Goal: Information Seeking & Learning: Compare options

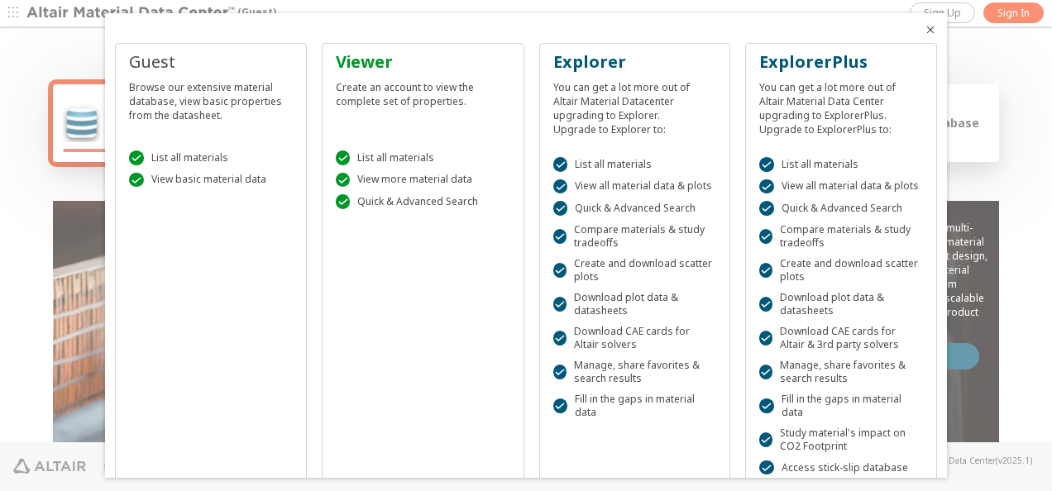
click at [924, 23] on icon "Close" at bounding box center [930, 29] width 13 height 13
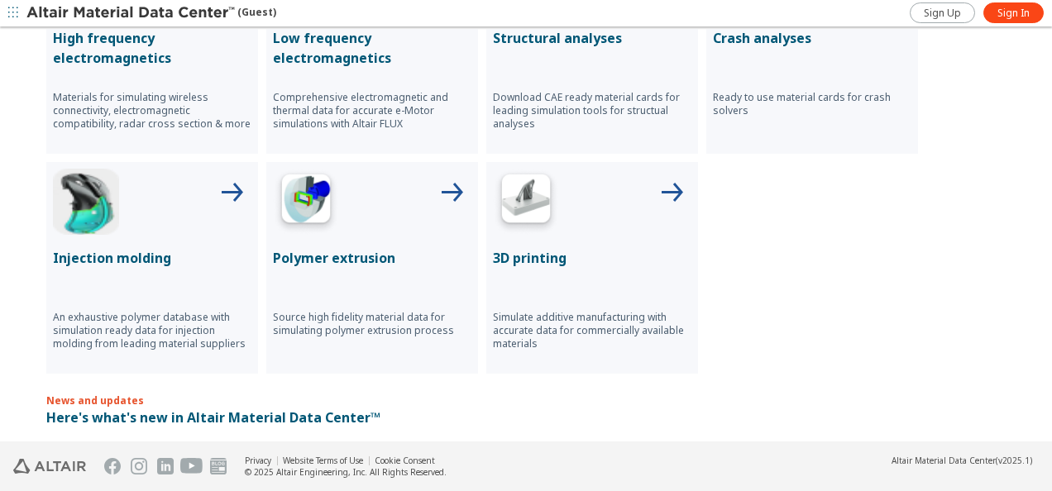
scroll to position [496, 0]
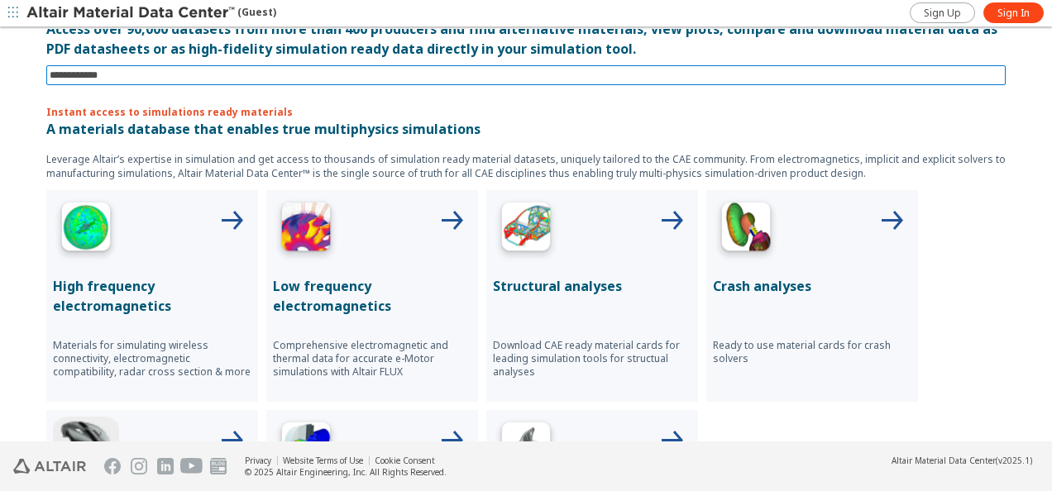
click at [124, 78] on input at bounding box center [528, 75] width 956 height 18
click at [118, 72] on input "**" at bounding box center [514, 75] width 929 height 18
type input "*******"
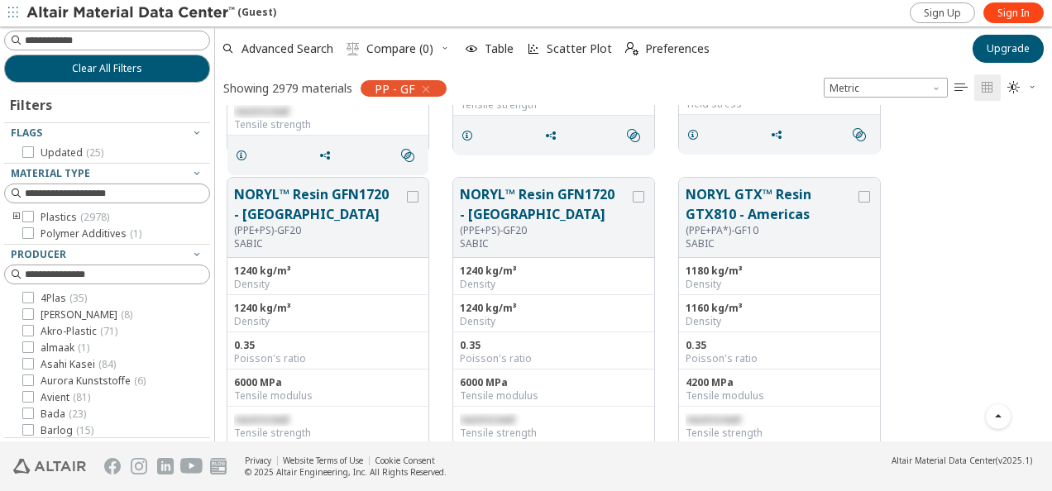
scroll to position [2977, 0]
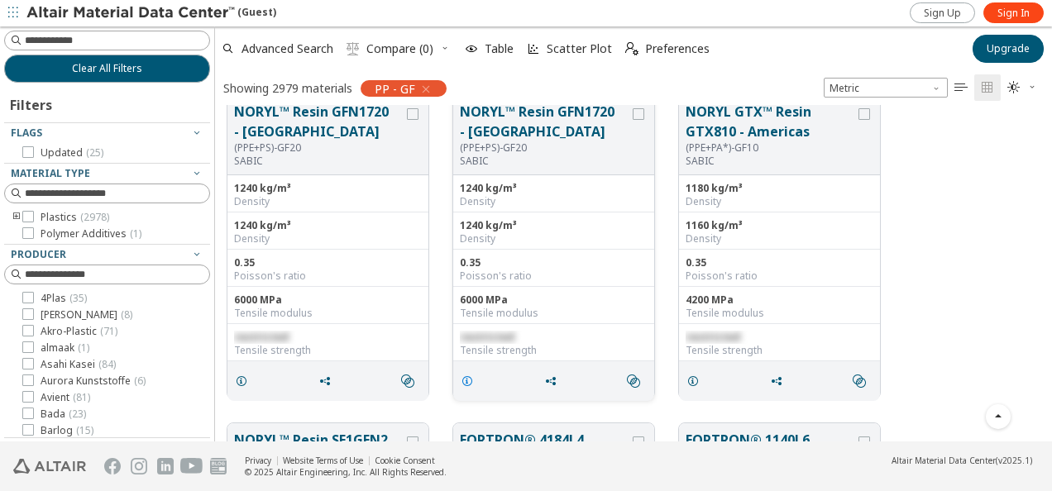
click at [461, 378] on icon "grid" at bounding box center [467, 381] width 13 height 13
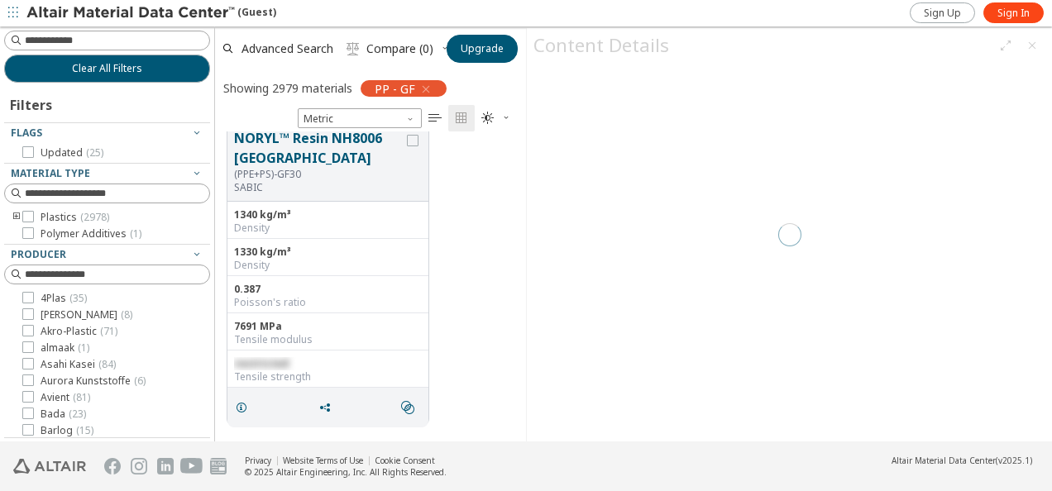
scroll to position [298, 298]
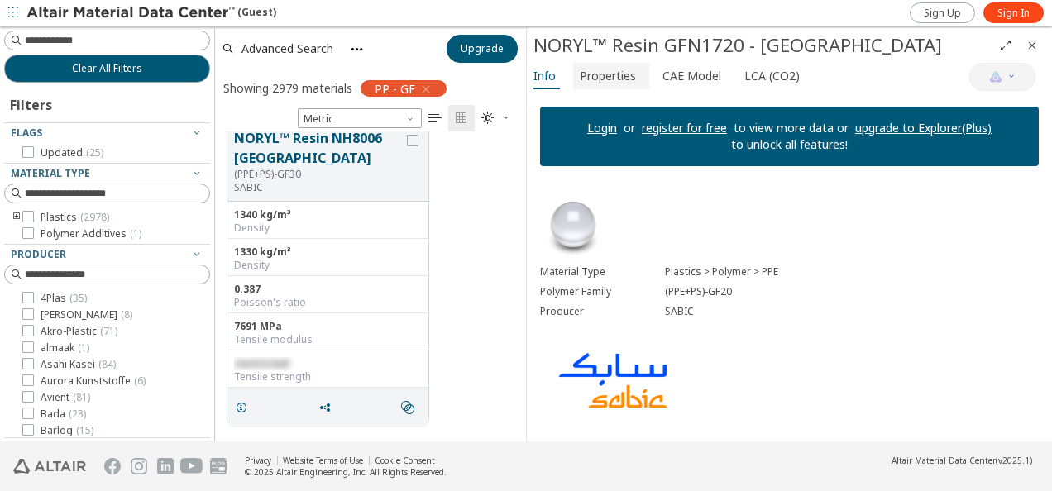
click at [619, 78] on span "Properties" at bounding box center [608, 76] width 56 height 26
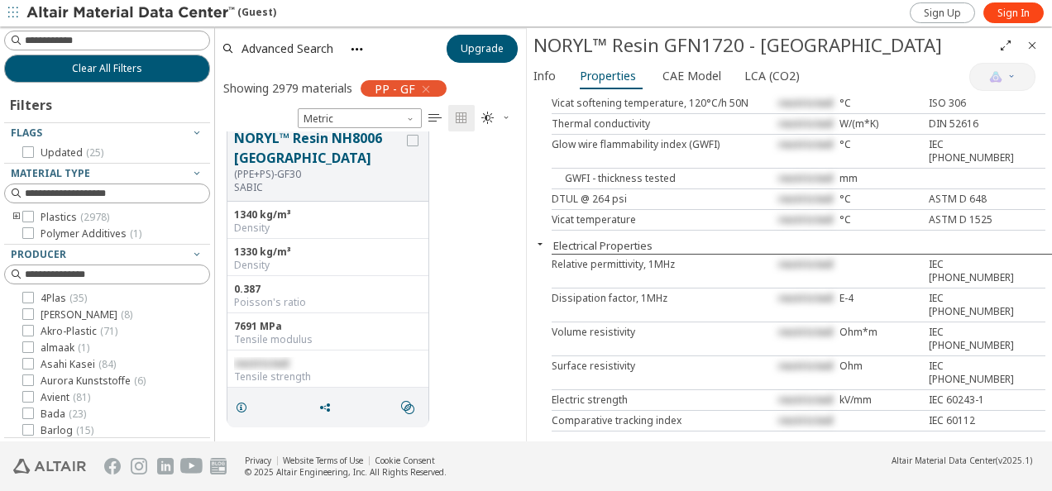
scroll to position [827, 0]
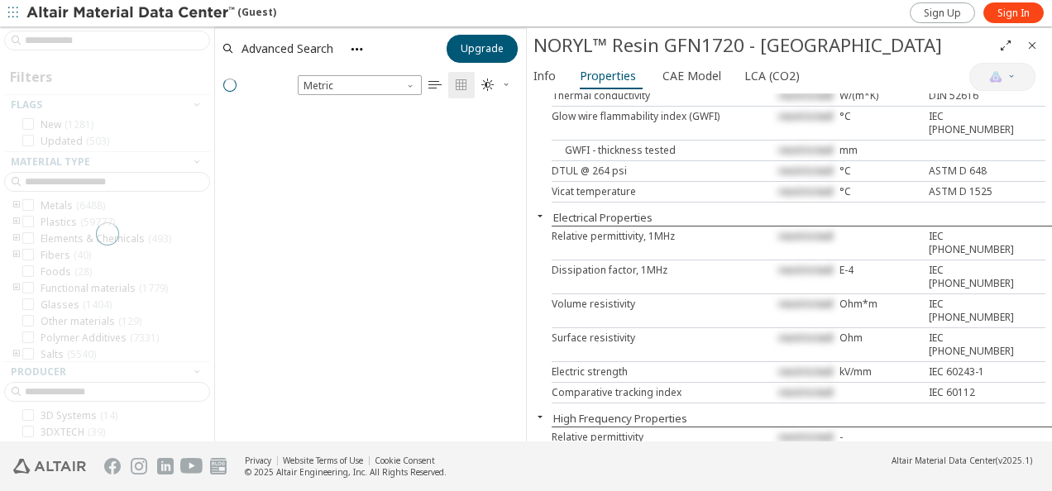
scroll to position [13, 13]
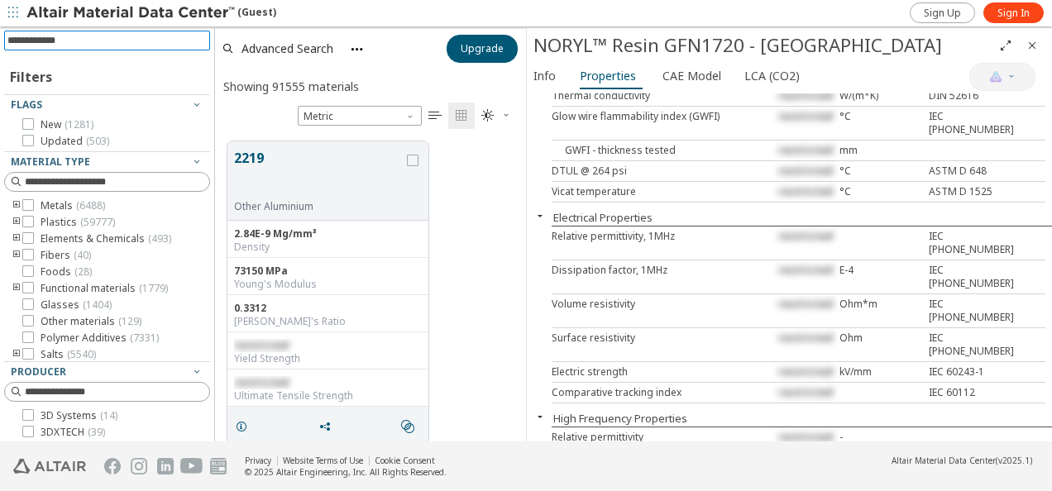
click at [112, 44] on input at bounding box center [108, 40] width 203 height 18
type input "*******"
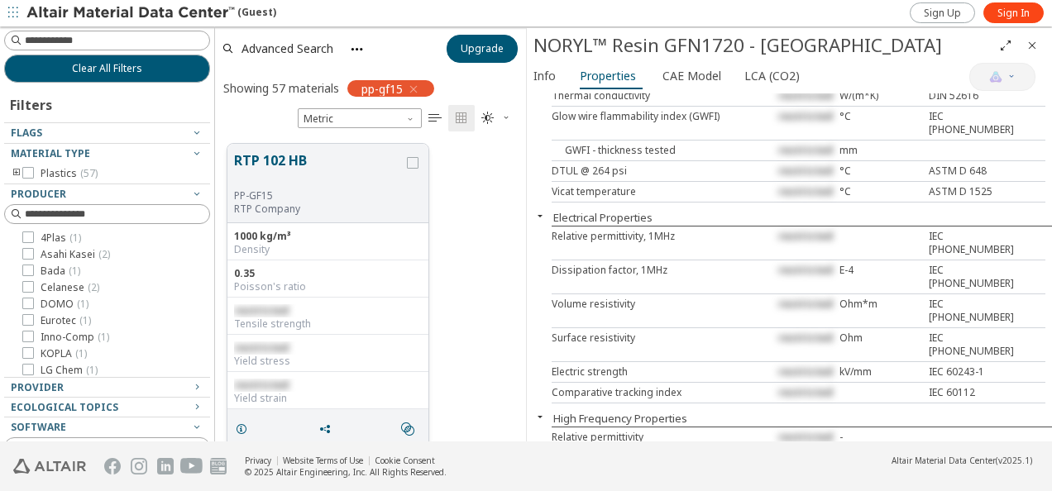
click at [293, 167] on button "RTP 102 HB" at bounding box center [319, 169] width 170 height 39
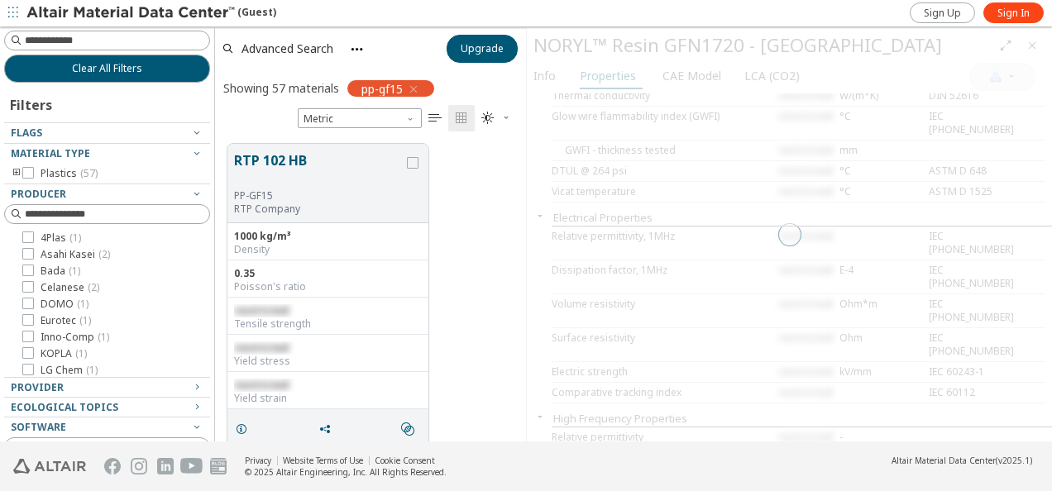
scroll to position [389, 0]
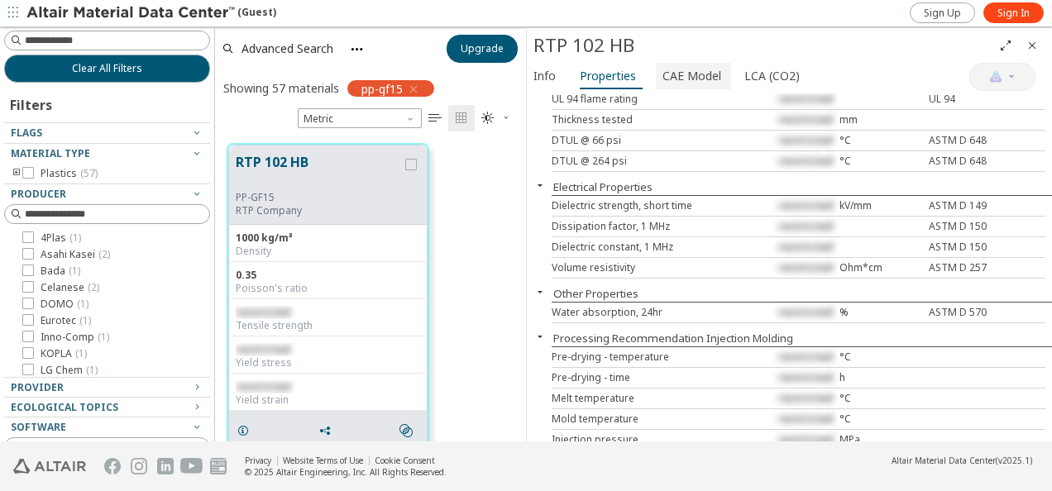
click at [680, 79] on span "CAE Model" at bounding box center [691, 76] width 59 height 26
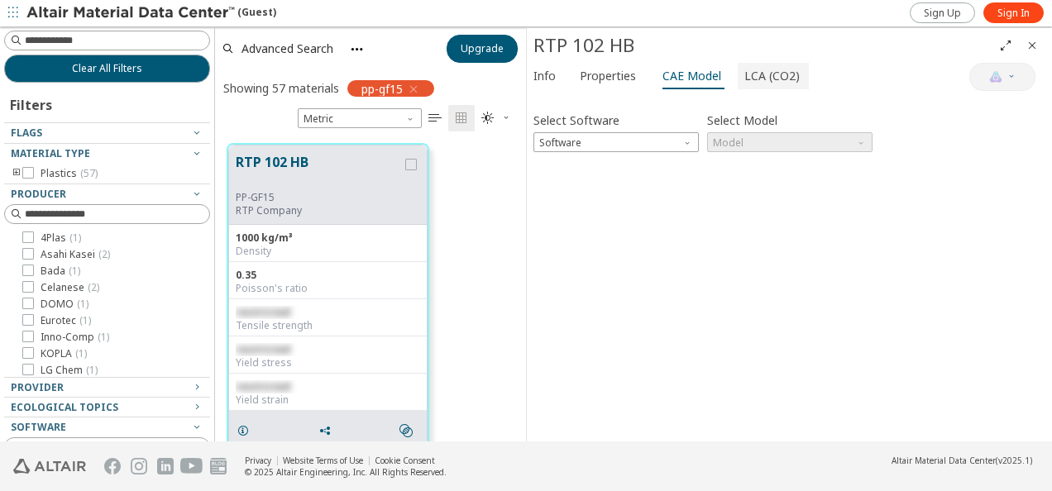
click at [761, 79] on span "LCA (CO2)" at bounding box center [771, 76] width 55 height 26
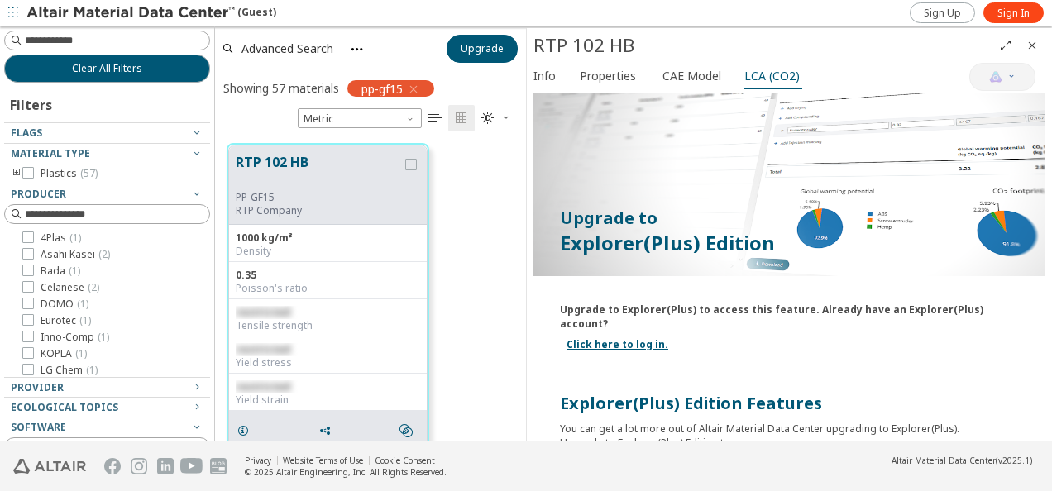
scroll to position [0, 0]
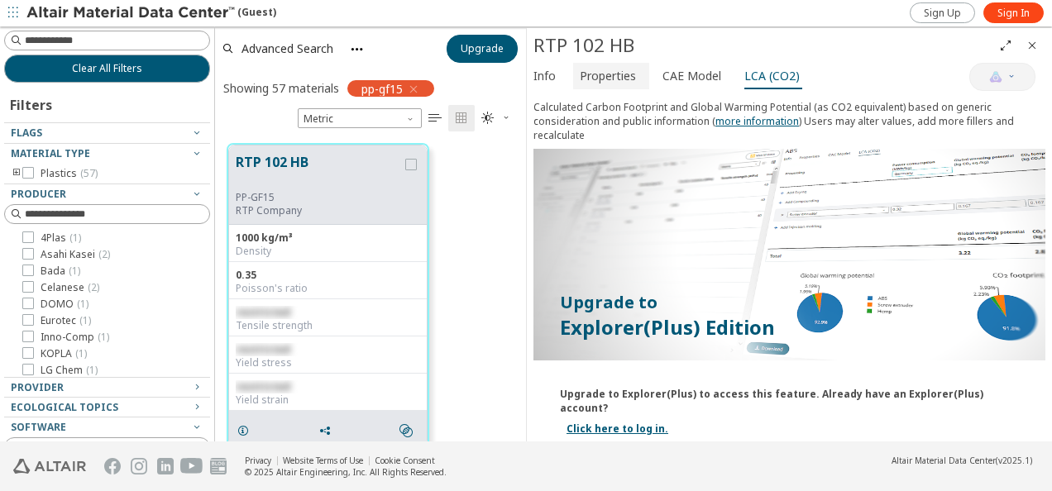
click at [599, 81] on span "Properties" at bounding box center [608, 76] width 56 height 26
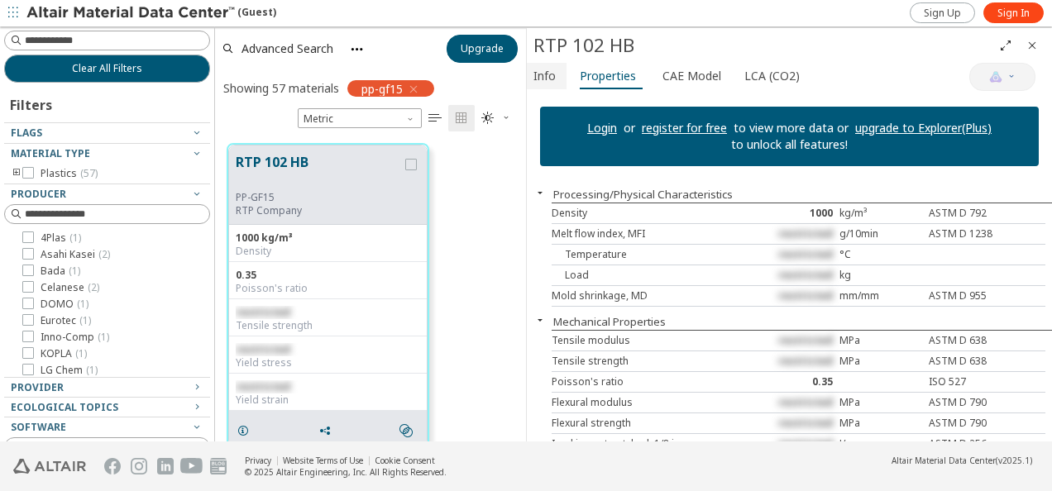
click at [562, 77] on button "Info" at bounding box center [547, 76] width 40 height 26
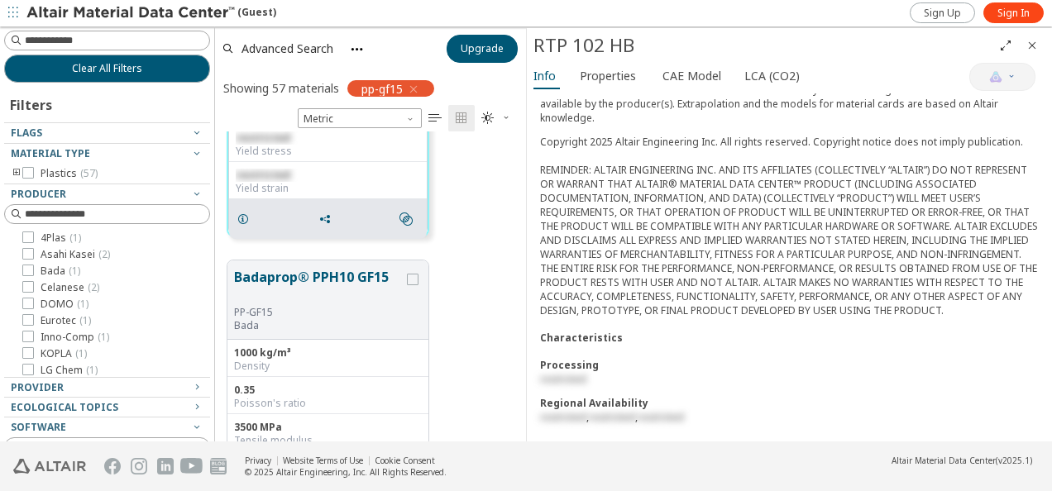
scroll to position [248, 0]
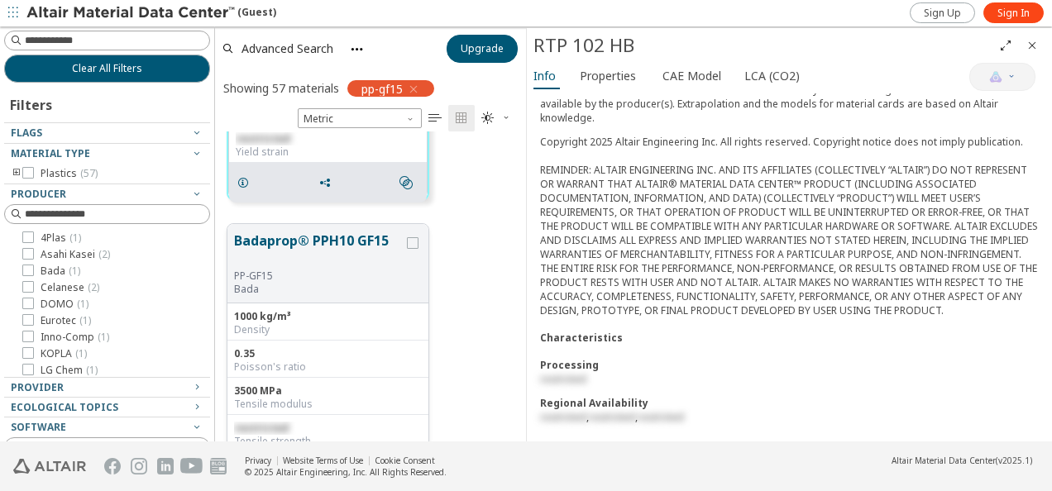
click at [318, 236] on button "Badaprop® PPH10 GF15" at bounding box center [319, 250] width 170 height 39
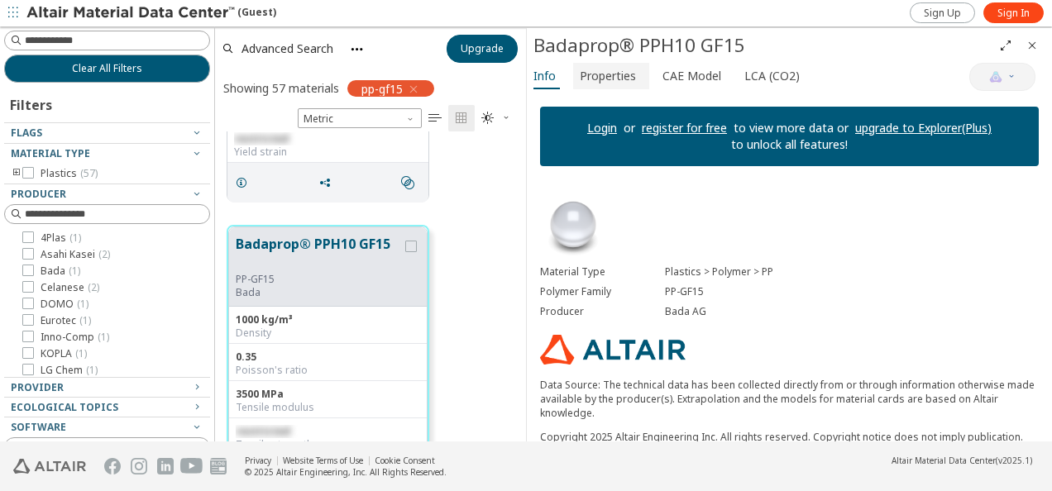
click at [602, 69] on span "Properties" at bounding box center [608, 76] width 56 height 26
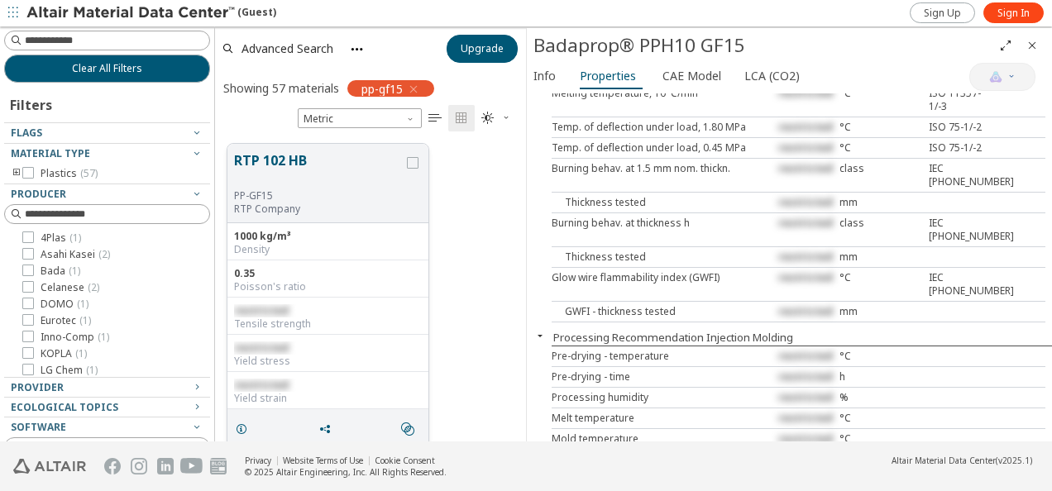
click at [395, 189] on div "PP-GF15" at bounding box center [319, 195] width 170 height 13
click at [286, 162] on button "RTP 102 HB" at bounding box center [319, 169] width 170 height 39
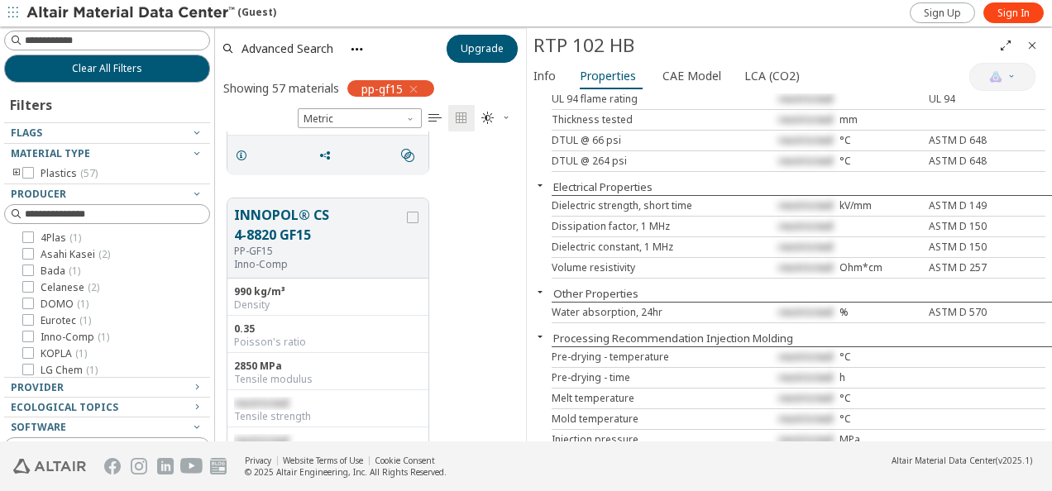
scroll to position [662, 0]
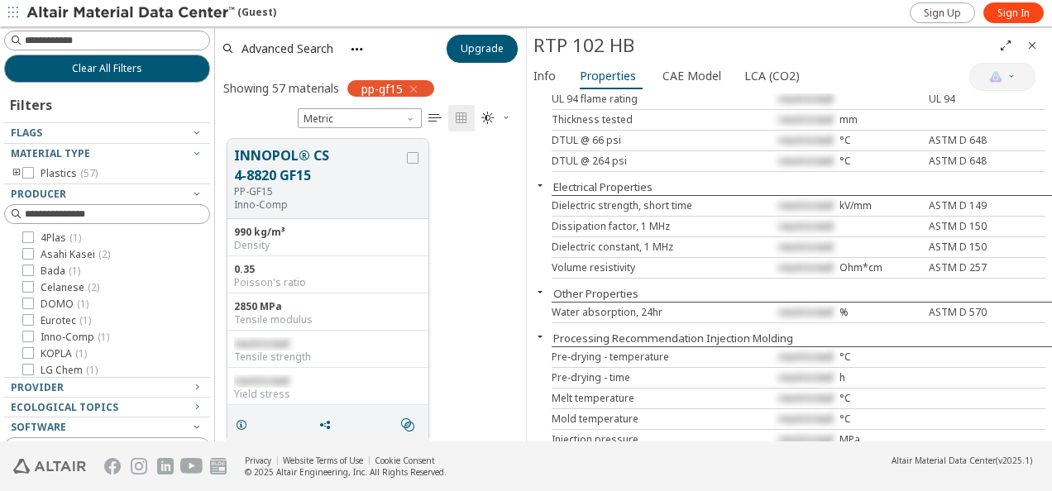
click at [304, 172] on button "INNOPOL® CS 4-8820 GF15" at bounding box center [319, 166] width 170 height 40
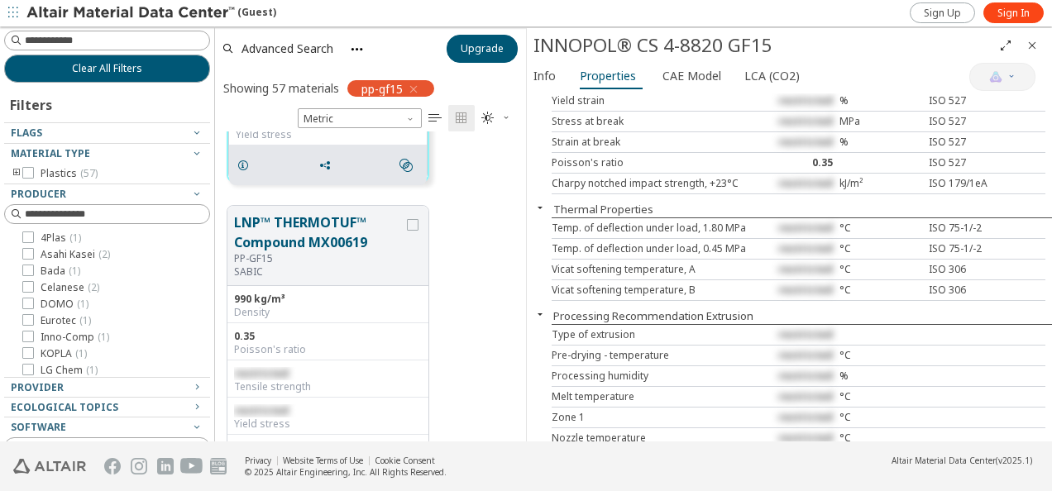
scroll to position [994, 0]
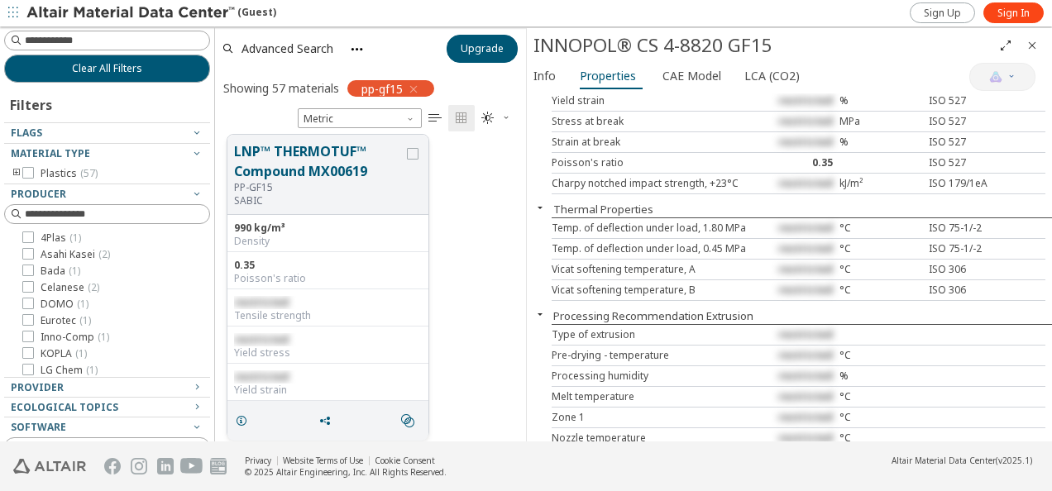
click at [310, 173] on button "LNP™ THERMOTUF™ Compound MX00619" at bounding box center [319, 161] width 170 height 40
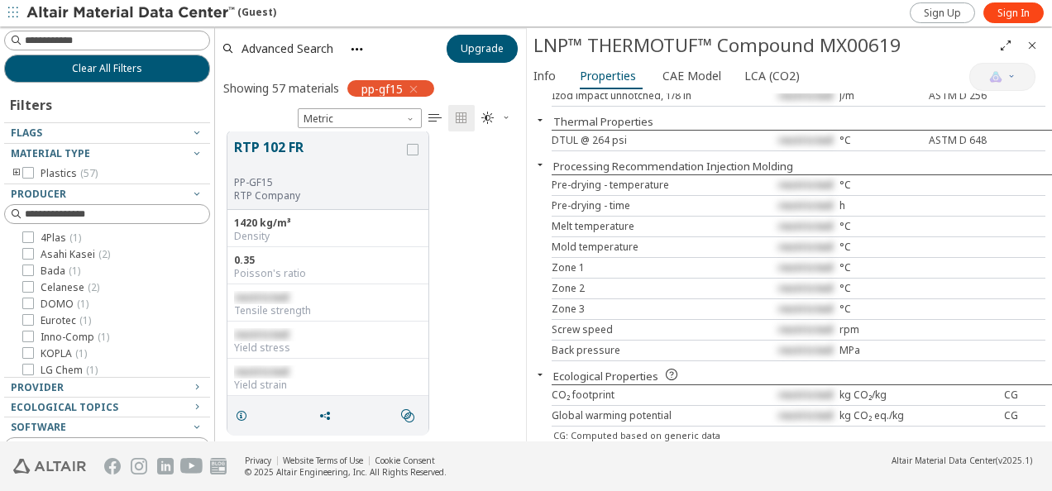
click at [379, 267] on div "Poisson's ratio" at bounding box center [328, 273] width 188 height 13
click at [299, 154] on button "RTP 102 FR" at bounding box center [319, 156] width 170 height 39
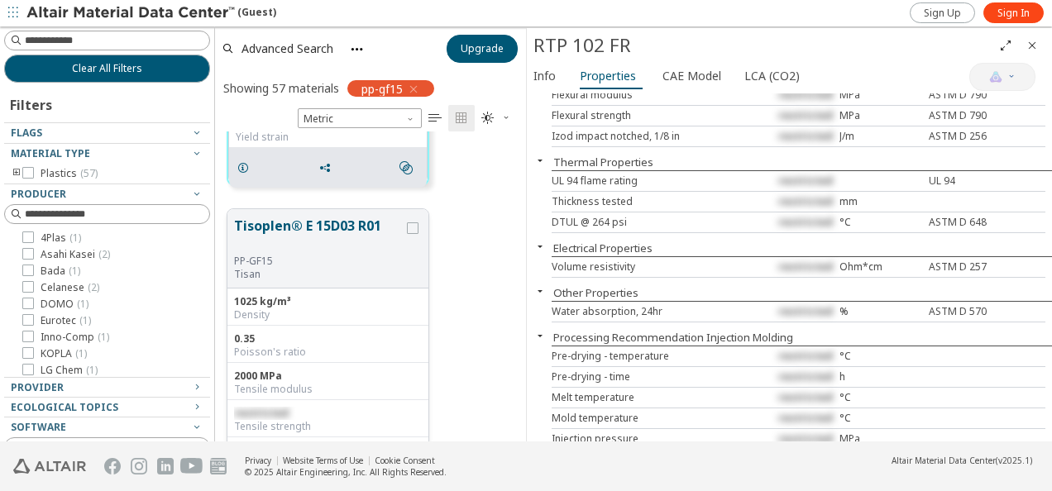
click at [315, 222] on button "Tisoplen® E 15D03 R01" at bounding box center [319, 235] width 170 height 39
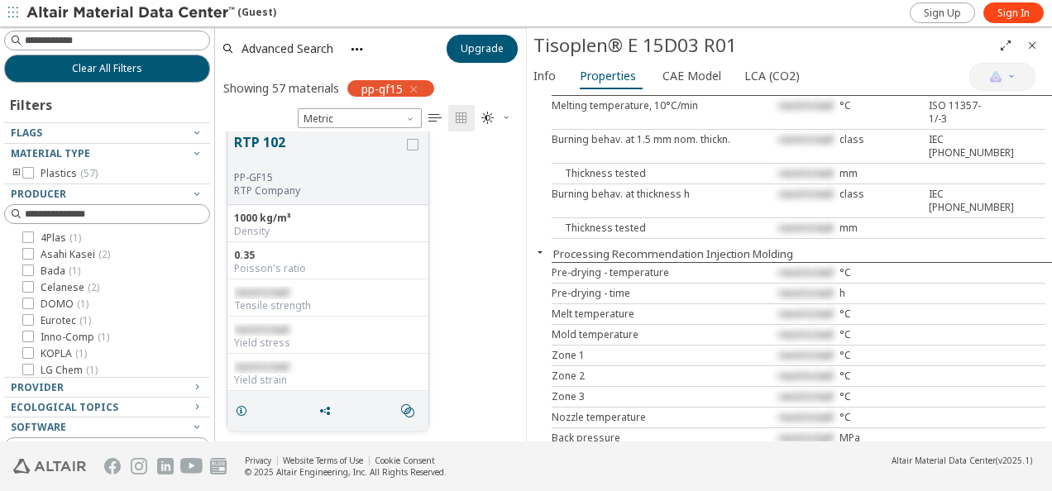
click at [278, 150] on button "RTP 102" at bounding box center [319, 151] width 170 height 39
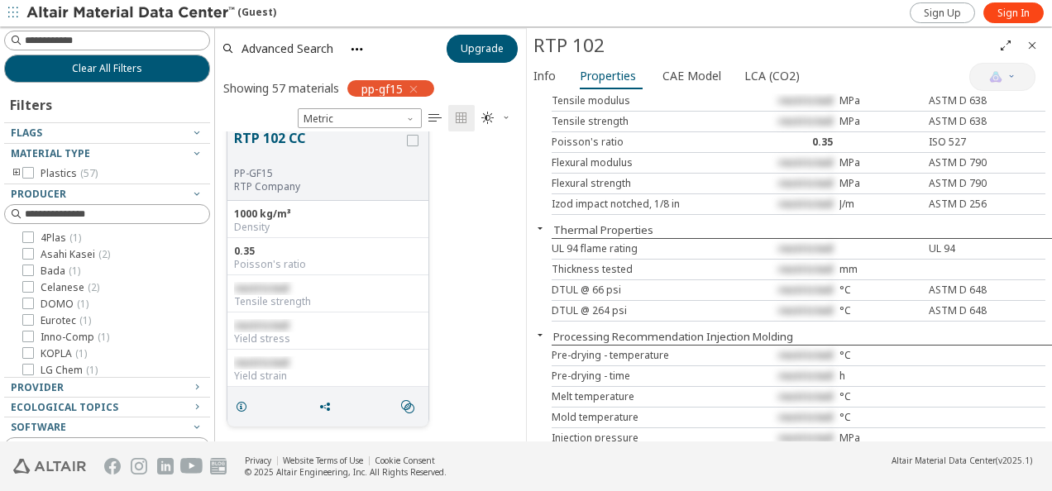
click at [296, 148] on button "RTP 102 CC" at bounding box center [319, 147] width 170 height 39
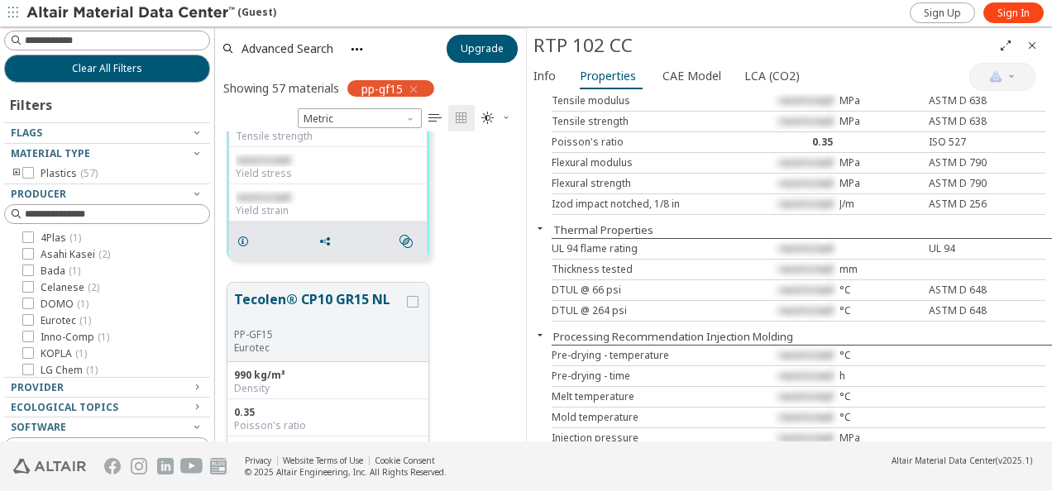
click at [302, 289] on button "Tecolen® CP10 GR15 NL" at bounding box center [319, 308] width 170 height 39
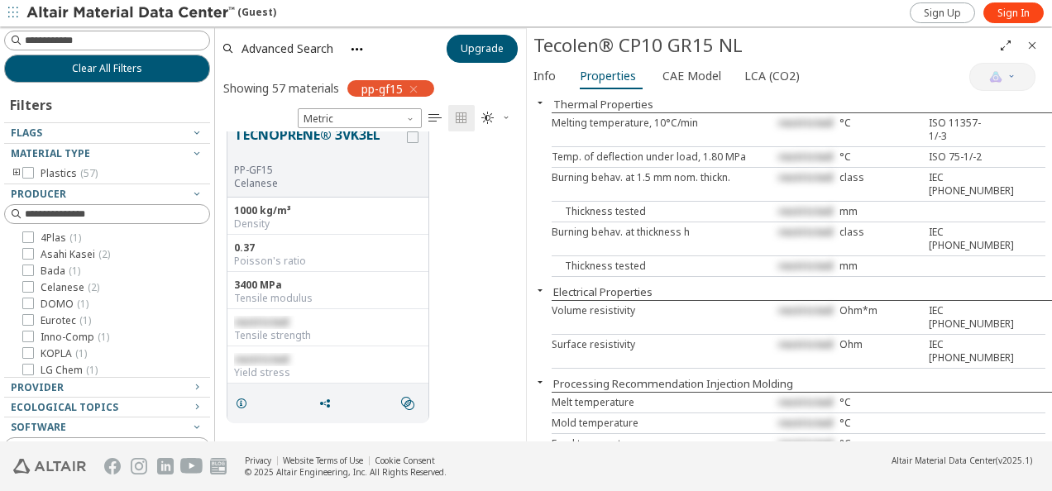
scroll to position [2982, 0]
click at [362, 147] on button "TECNOPRENE® 3VK3EL" at bounding box center [319, 142] width 170 height 39
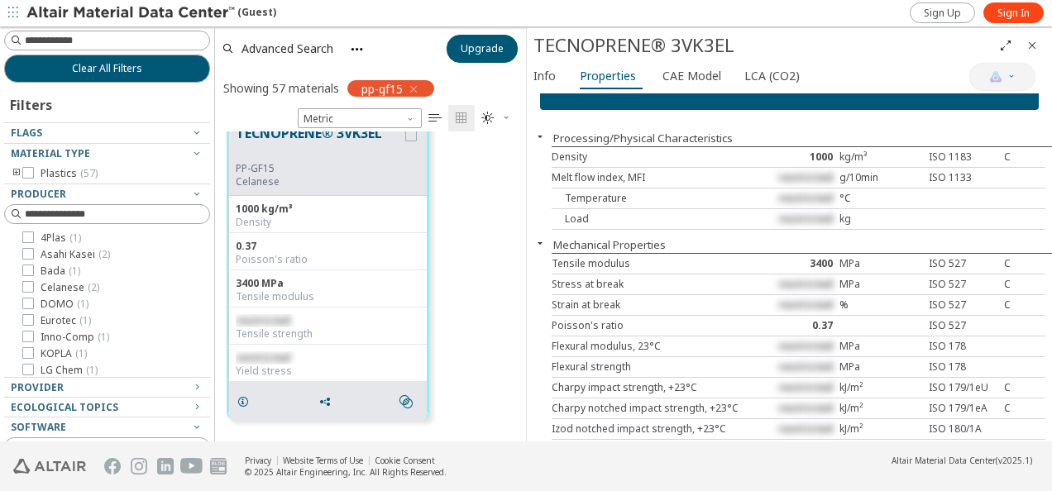
scroll to position [83, 0]
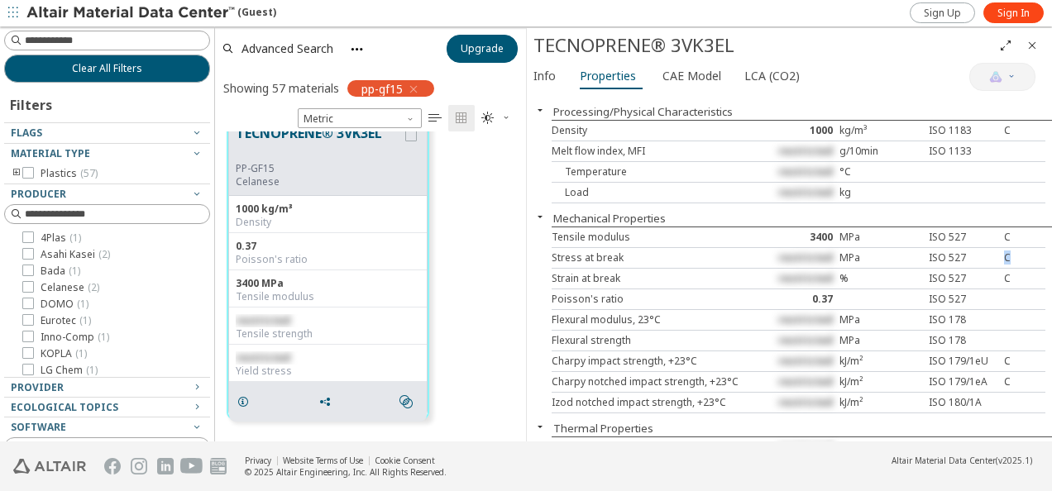
drag, startPoint x: 986, startPoint y: 256, endPoint x: 1018, endPoint y: 251, distance: 32.5
click at [1018, 251] on div "Stress at break restricted MPa ISO 527 C" at bounding box center [799, 258] width 494 height 21
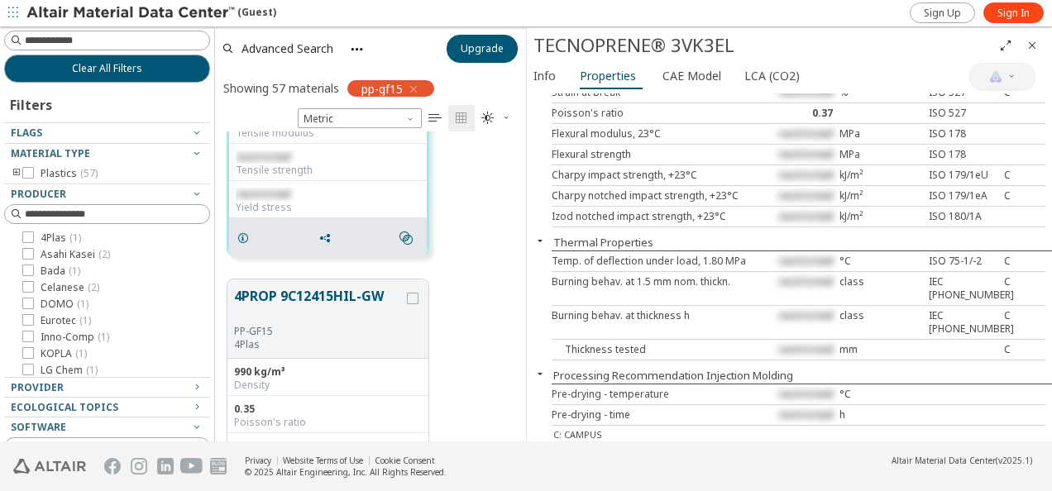
scroll to position [3149, 0]
click at [311, 296] on button "4PROP 9C12415HIL-GW" at bounding box center [319, 303] width 170 height 39
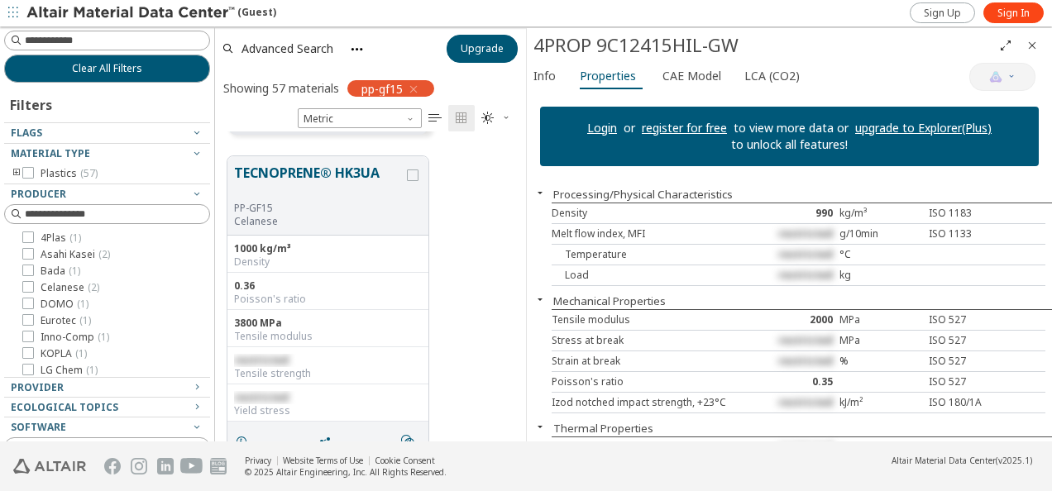
scroll to position [3561, 0]
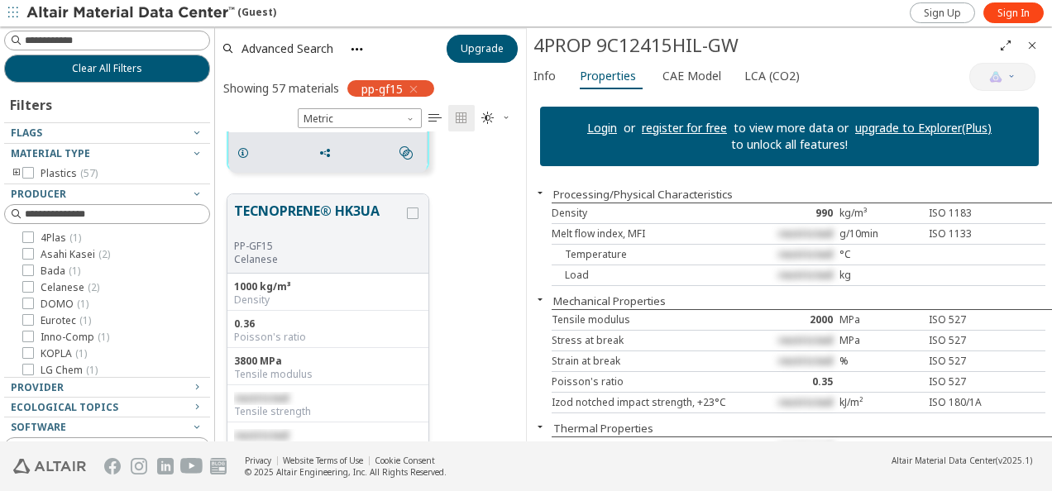
click at [358, 217] on button "TECNOPRENE® HK3UA" at bounding box center [319, 220] width 170 height 39
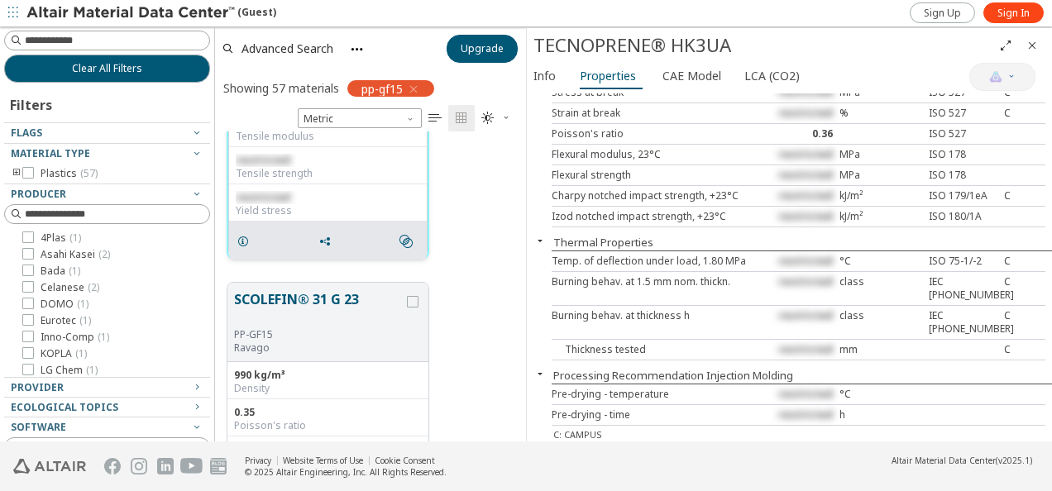
scroll to position [3807, 0]
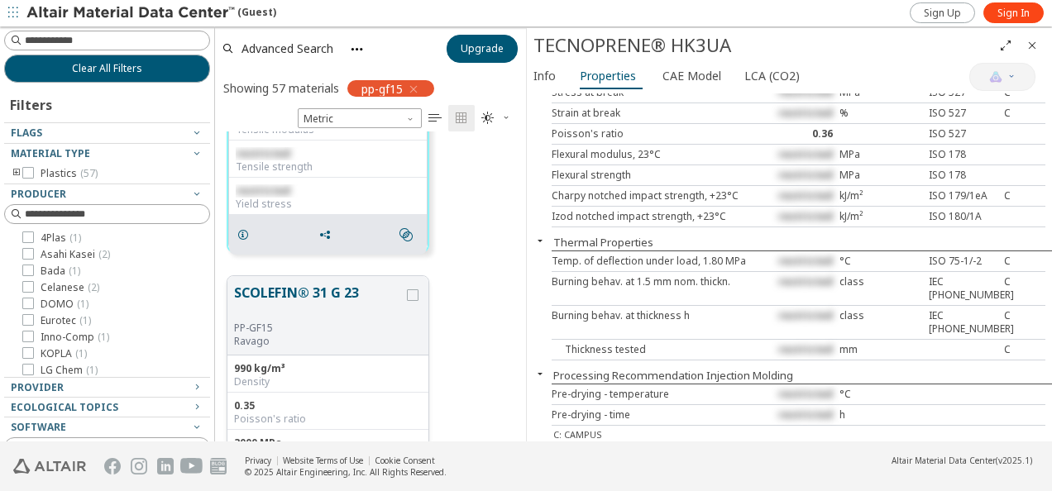
drag, startPoint x: 344, startPoint y: 278, endPoint x: 328, endPoint y: 279, distance: 15.7
click at [339, 278] on div "SCOLEFIN® 31 G 23 PP-GF15 Ravago" at bounding box center [327, 315] width 201 height 79
click at [326, 281] on div "SCOLEFIN® 31 G 23 PP-GF15 Ravago" at bounding box center [327, 315] width 201 height 79
click at [324, 287] on button "SCOLEFIN® 31 G 23" at bounding box center [319, 302] width 170 height 39
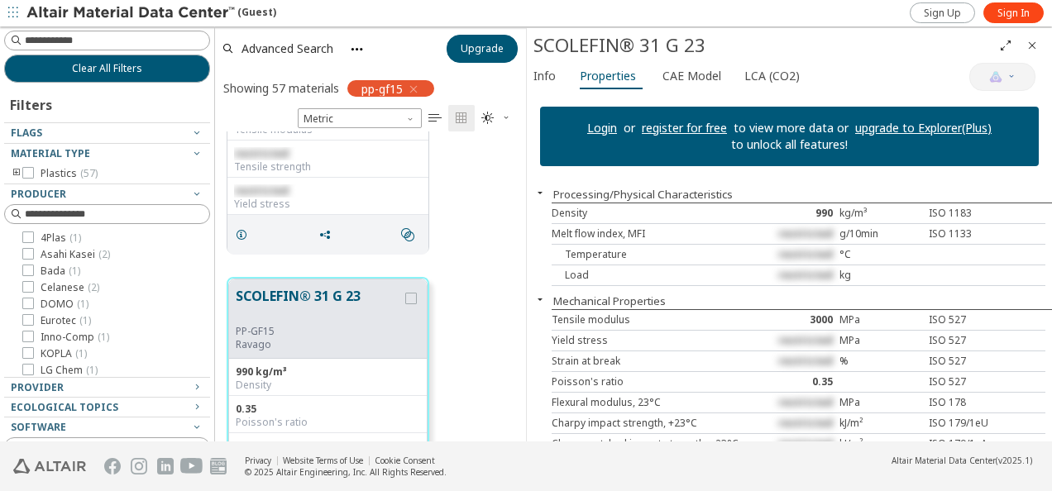
scroll to position [135, 0]
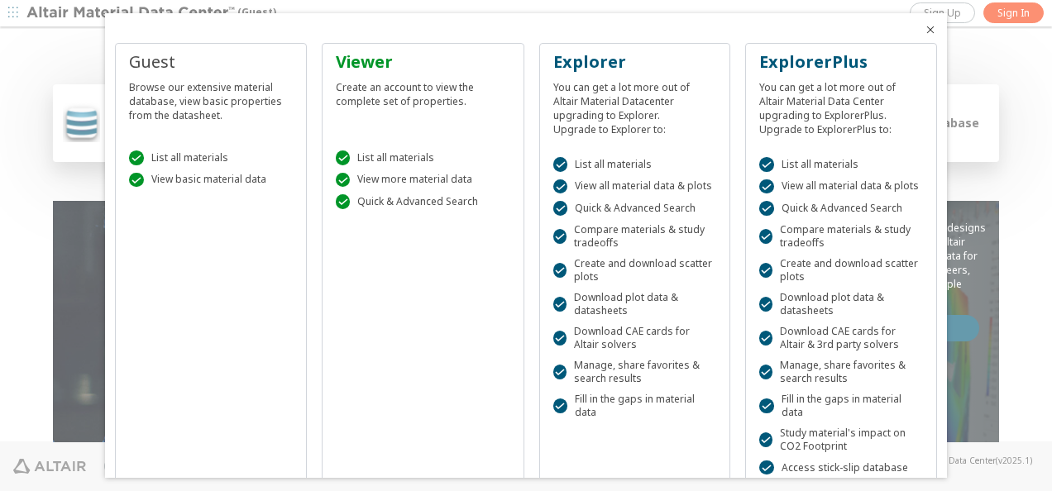
click at [395, 298] on div "Register to access instantly Login with a Viewer account" at bounding box center [423, 398] width 188 height 353
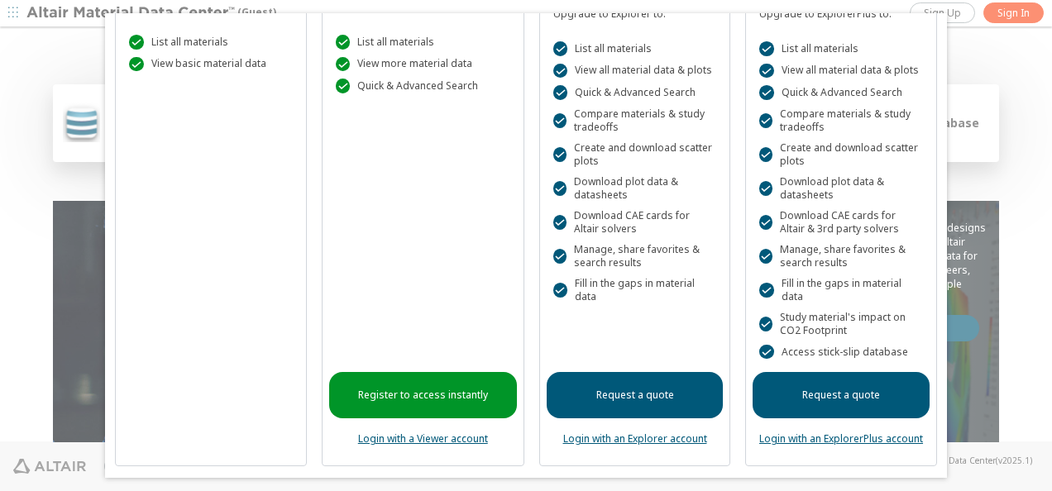
scroll to position [122, 0]
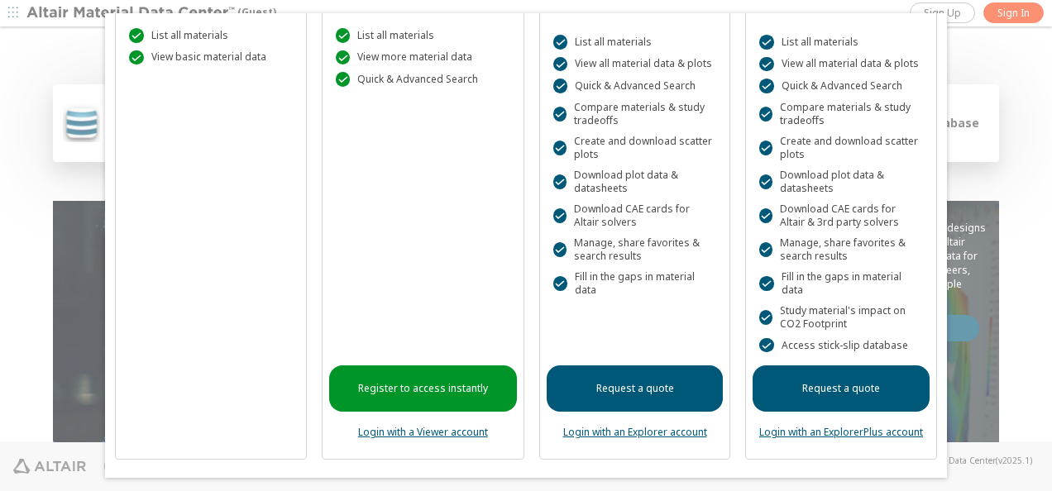
click at [399, 428] on link "Login with a Viewer account" at bounding box center [423, 432] width 130 height 14
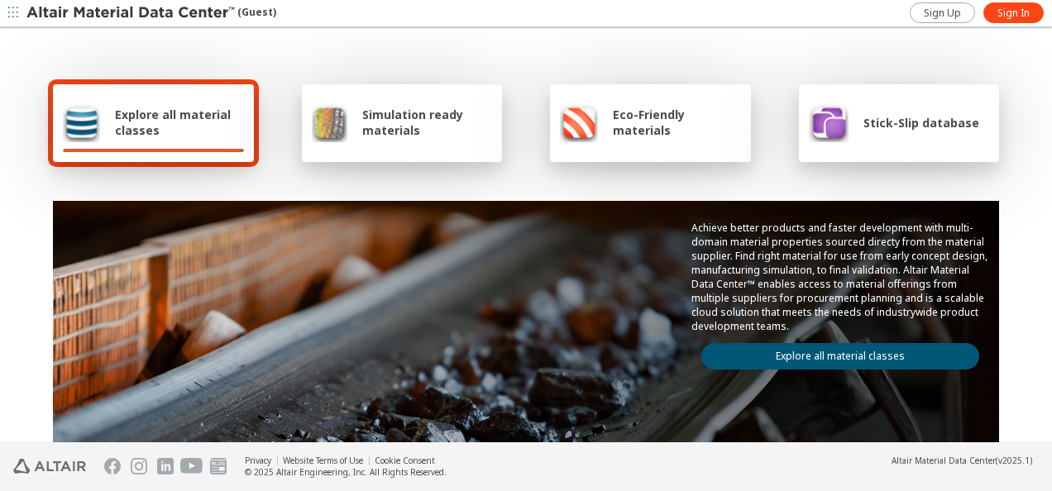
click at [169, 100] on div "Explore all material classes" at bounding box center [153, 123] width 201 height 78
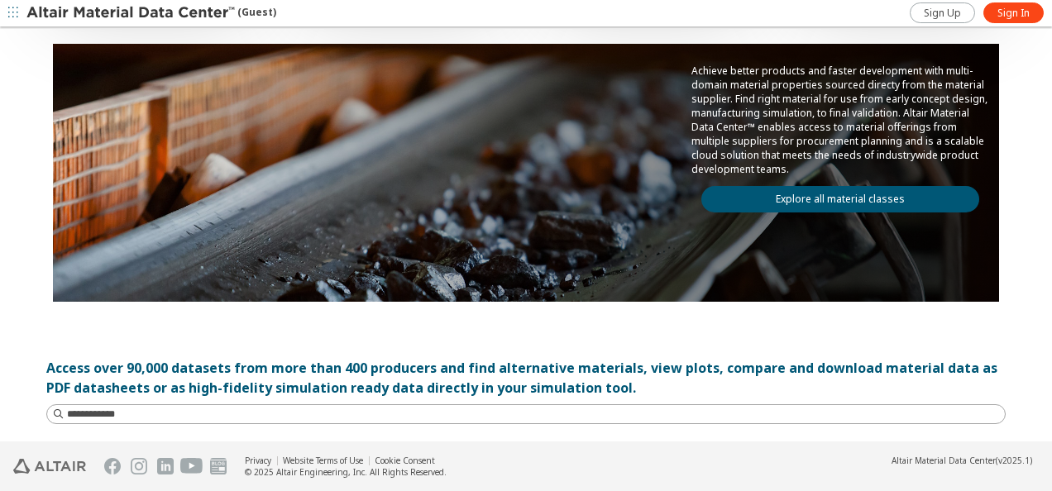
scroll to position [165, 0]
